Goal: Information Seeking & Learning: Learn about a topic

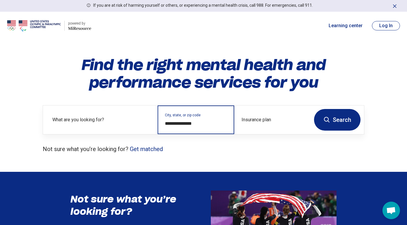
drag, startPoint x: 202, startPoint y: 122, endPoint x: 163, endPoint y: 119, distance: 38.9
click at [163, 119] on div "**********" at bounding box center [195, 119] width 76 height 29
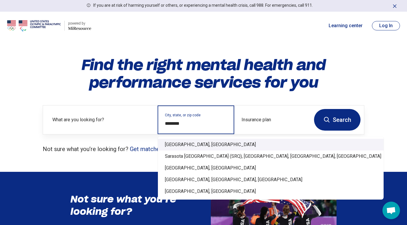
type input "**********"
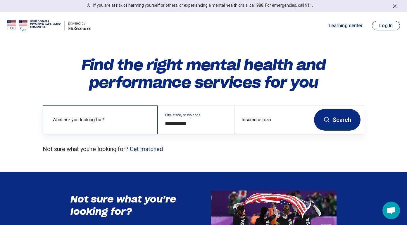
click at [80, 121] on label "What are you looking for?" at bounding box center [101, 119] width 98 height 7
click at [330, 122] on button "Search" at bounding box center [337, 120] width 46 height 22
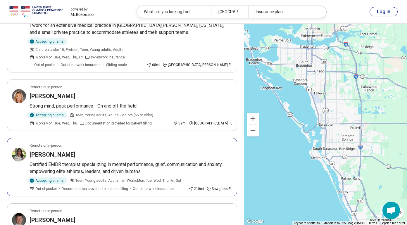
scroll to position [162, 0]
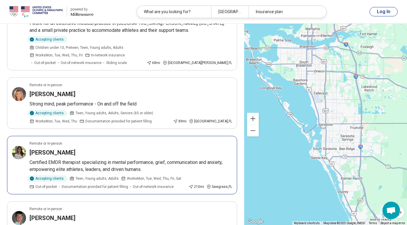
click at [67, 148] on h3 "Amy Pope-Latham" at bounding box center [53, 152] width 46 height 8
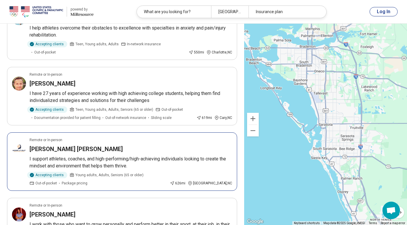
scroll to position [364, 0]
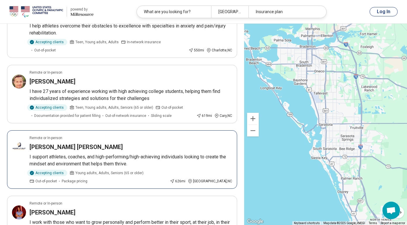
click at [100, 130] on article "Remote or In-person Michelle Joshua I support athletes, coaches, and high-perfo…" at bounding box center [122, 159] width 230 height 58
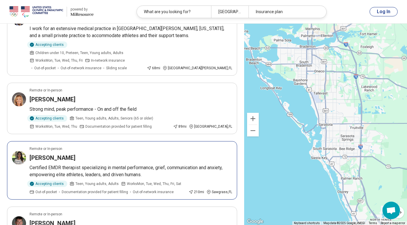
scroll to position [156, 0]
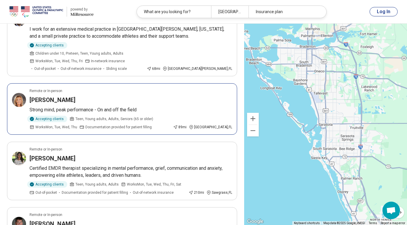
click at [171, 116] on div "Accepting clients Teen, Young adults, Adults, Seniors (65 or older) Works Mon, …" at bounding box center [100, 123] width 141 height 14
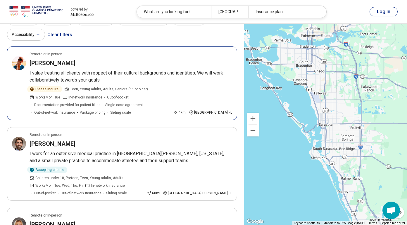
scroll to position [26, 0]
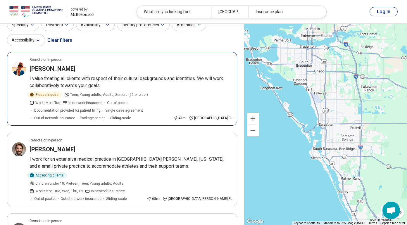
click at [145, 69] on div "[PERSON_NAME]" at bounding box center [131, 69] width 202 height 8
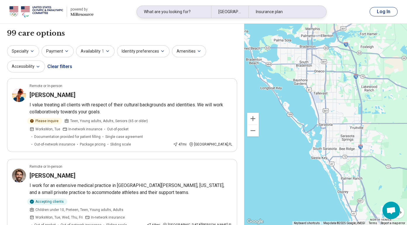
scroll to position [0, 0]
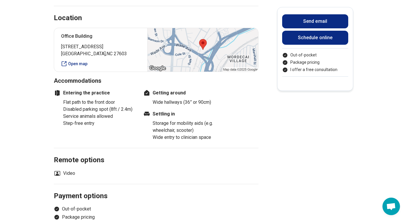
scroll to position [342, 0]
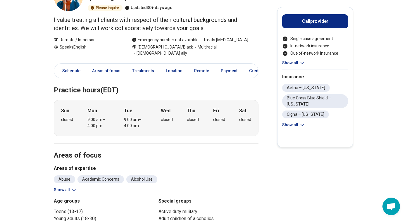
scroll to position [54, 0]
